Goal: Information Seeking & Learning: Learn about a topic

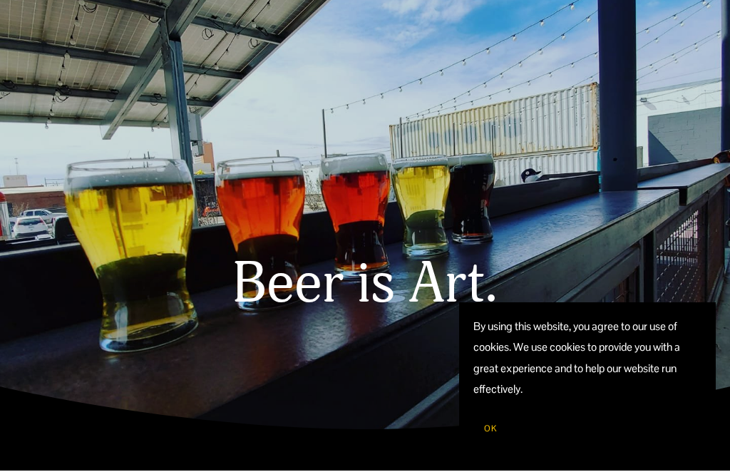
scroll to position [48, 0]
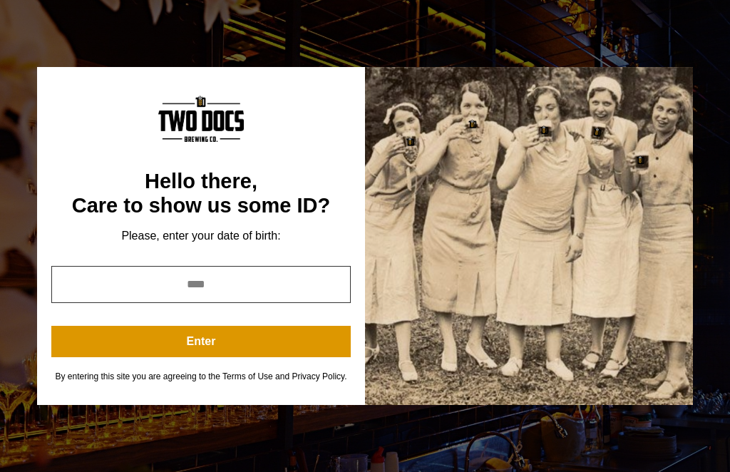
click at [260, 300] on input "year" at bounding box center [200, 284] width 299 height 37
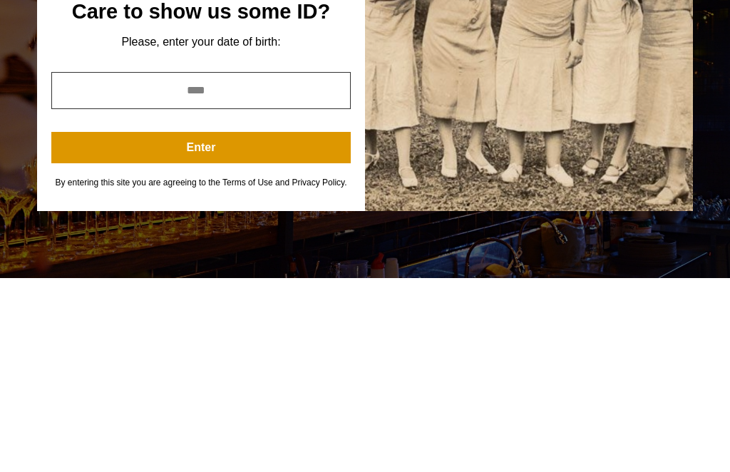
type input "**"
type input "****"
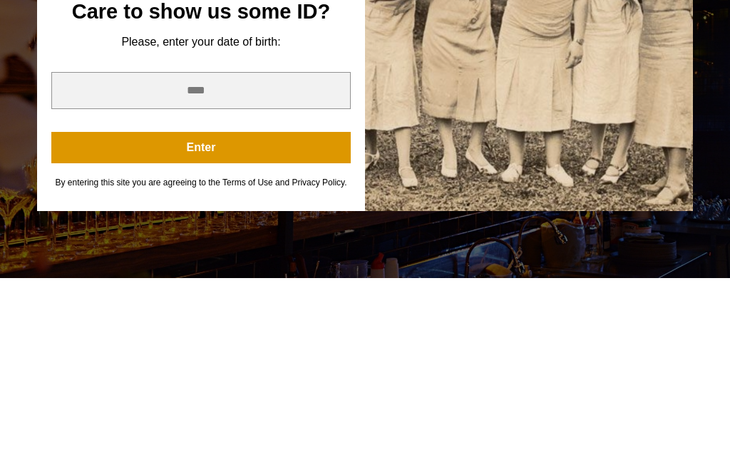
click at [267, 326] on button "Enter" at bounding box center [200, 341] width 299 height 31
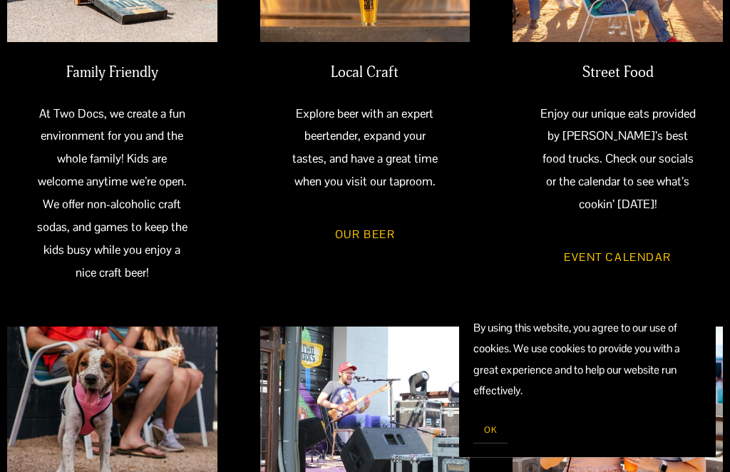
scroll to position [536, 0]
click at [484, 435] on span "OK" at bounding box center [490, 429] width 13 height 11
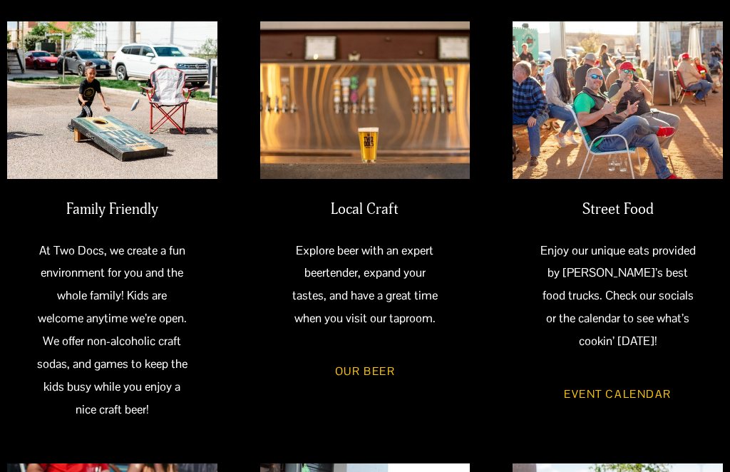
scroll to position [403, 0]
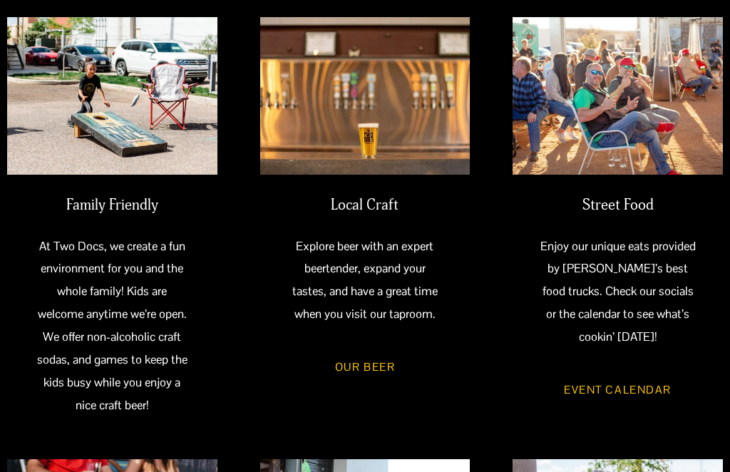
click at [365, 365] on link "Our Beer" at bounding box center [365, 366] width 105 height 41
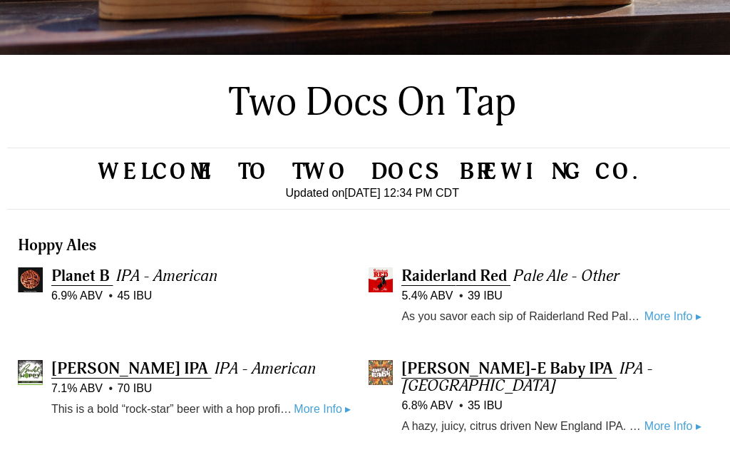
scroll to position [258, 0]
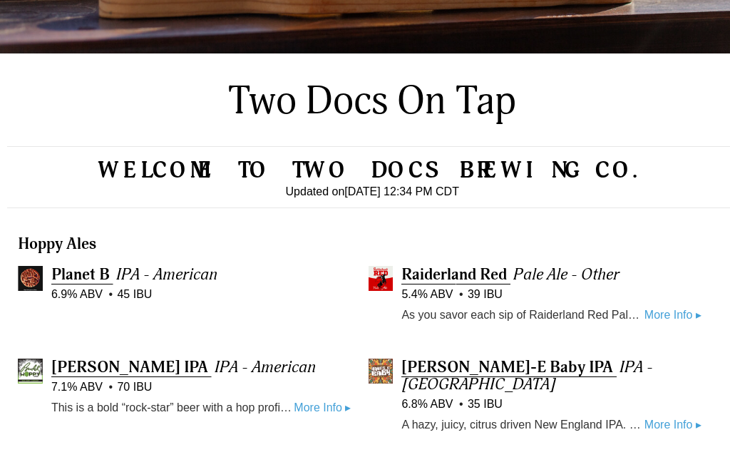
click at [677, 324] on link "More Info ▸" at bounding box center [672, 315] width 57 height 19
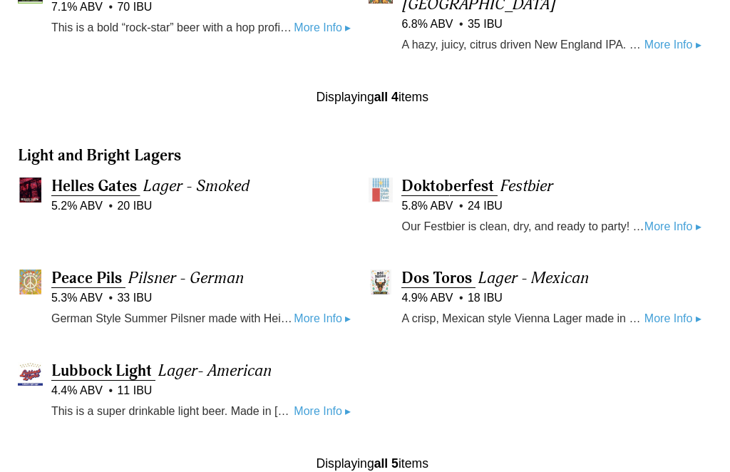
scroll to position [856, 0]
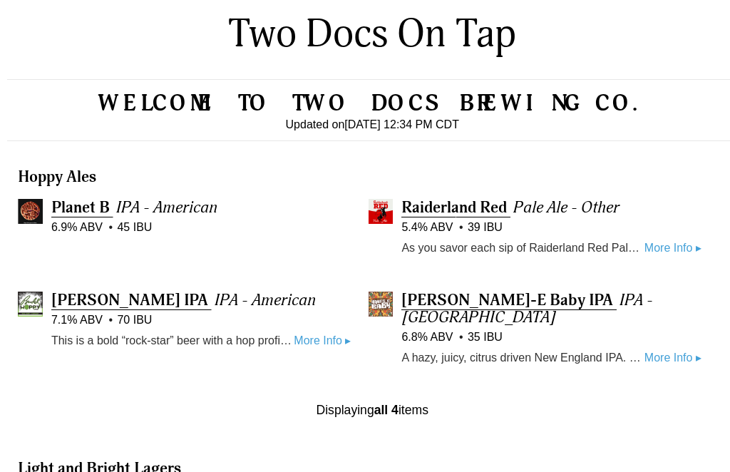
click at [675, 367] on link "More Info ▸" at bounding box center [672, 357] width 57 height 19
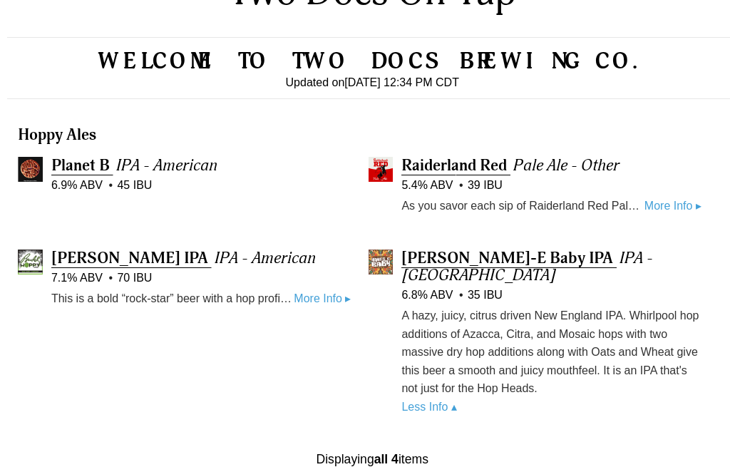
scroll to position [374, 0]
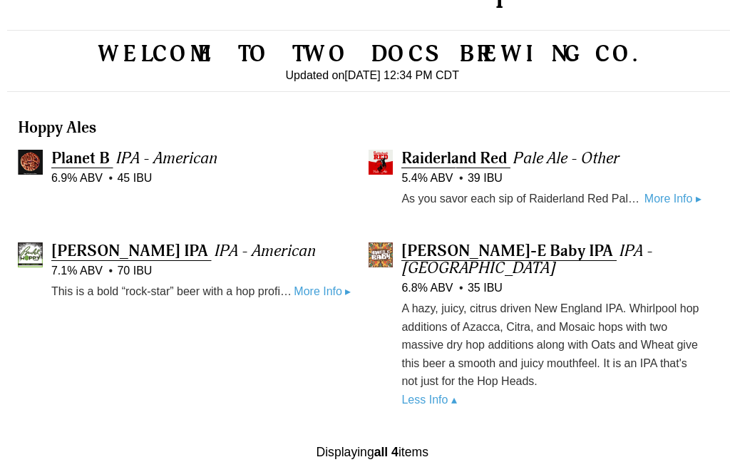
click at [426, 405] on link "Less Info ▴" at bounding box center [428, 399] width 55 height 12
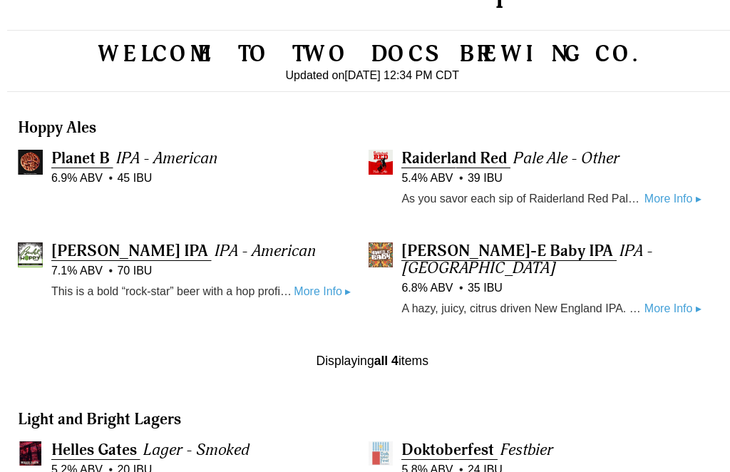
click at [310, 301] on link "More Info ▸" at bounding box center [322, 291] width 57 height 19
